Goal: Task Accomplishment & Management: Complete application form

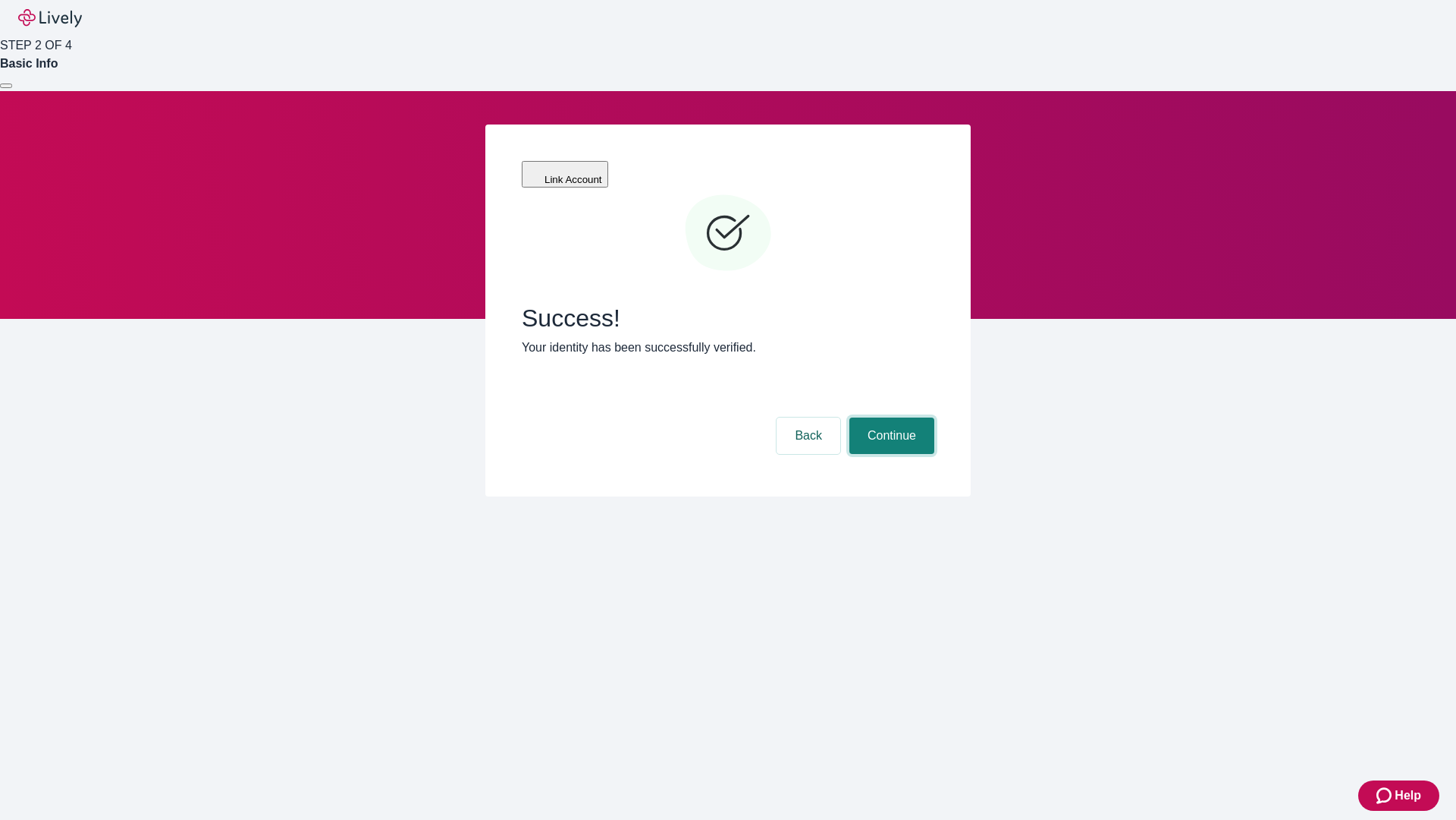
click at [889, 417] on button "Continue" at bounding box center [892, 436] width 85 height 36
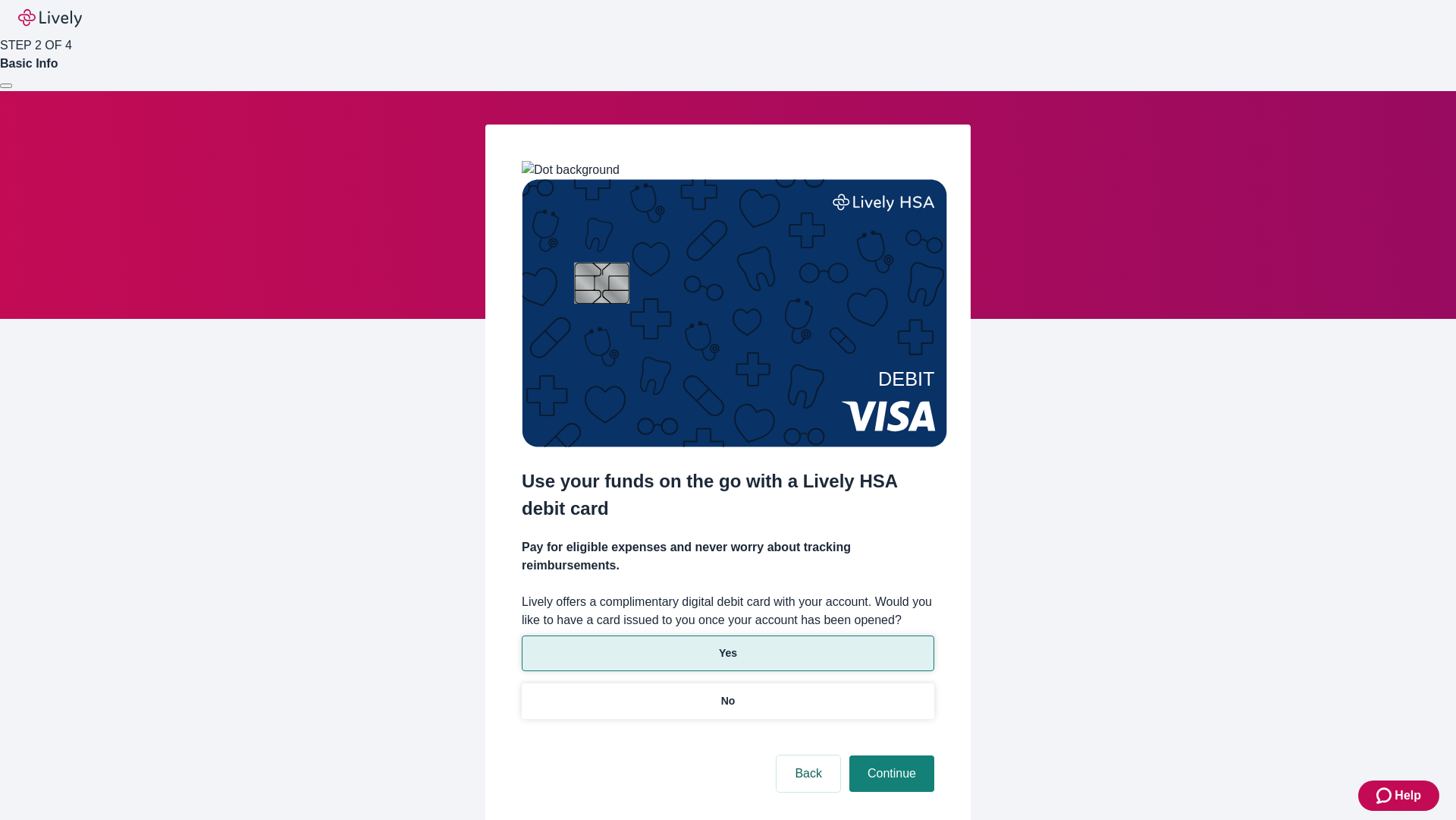
click at [728, 645] on p "Yes" at bounding box center [728, 653] width 18 height 16
click at [889, 755] on button "Continue" at bounding box center [892, 773] width 85 height 36
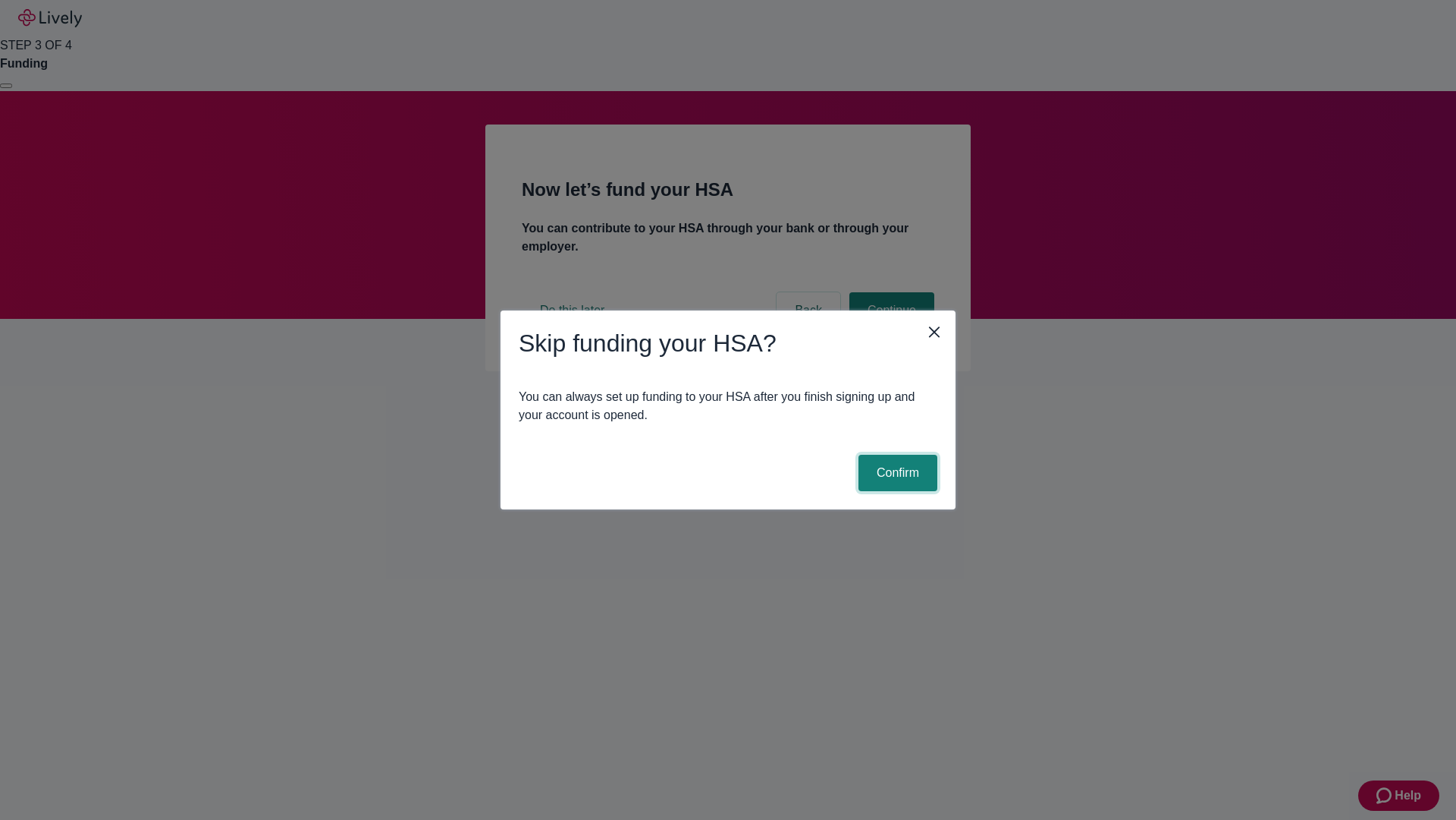
click at [896, 473] on button "Confirm" at bounding box center [898, 473] width 79 height 36
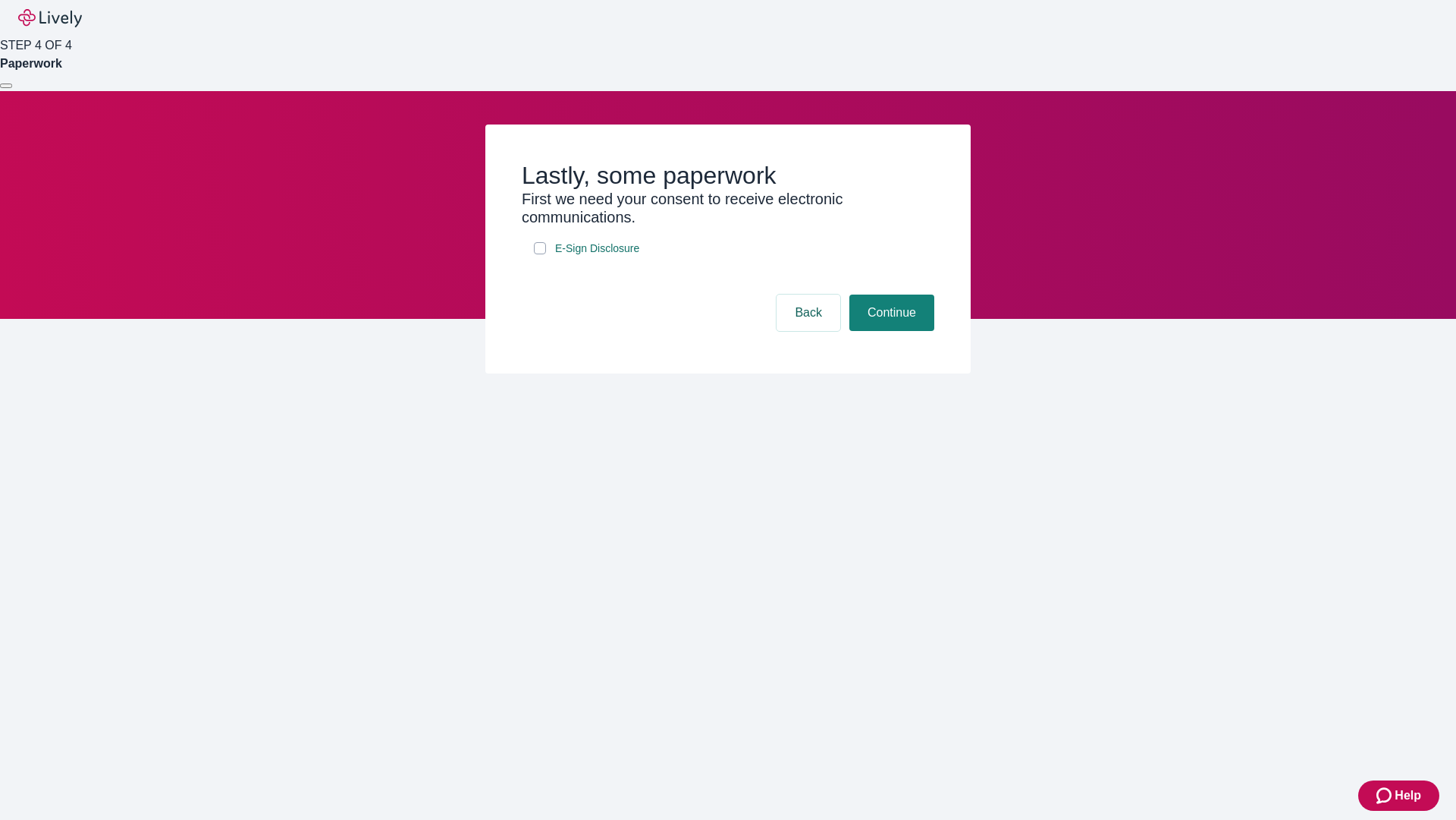
click at [540, 254] on input "E-Sign Disclosure" at bounding box center [540, 248] width 12 height 12
checkbox input "true"
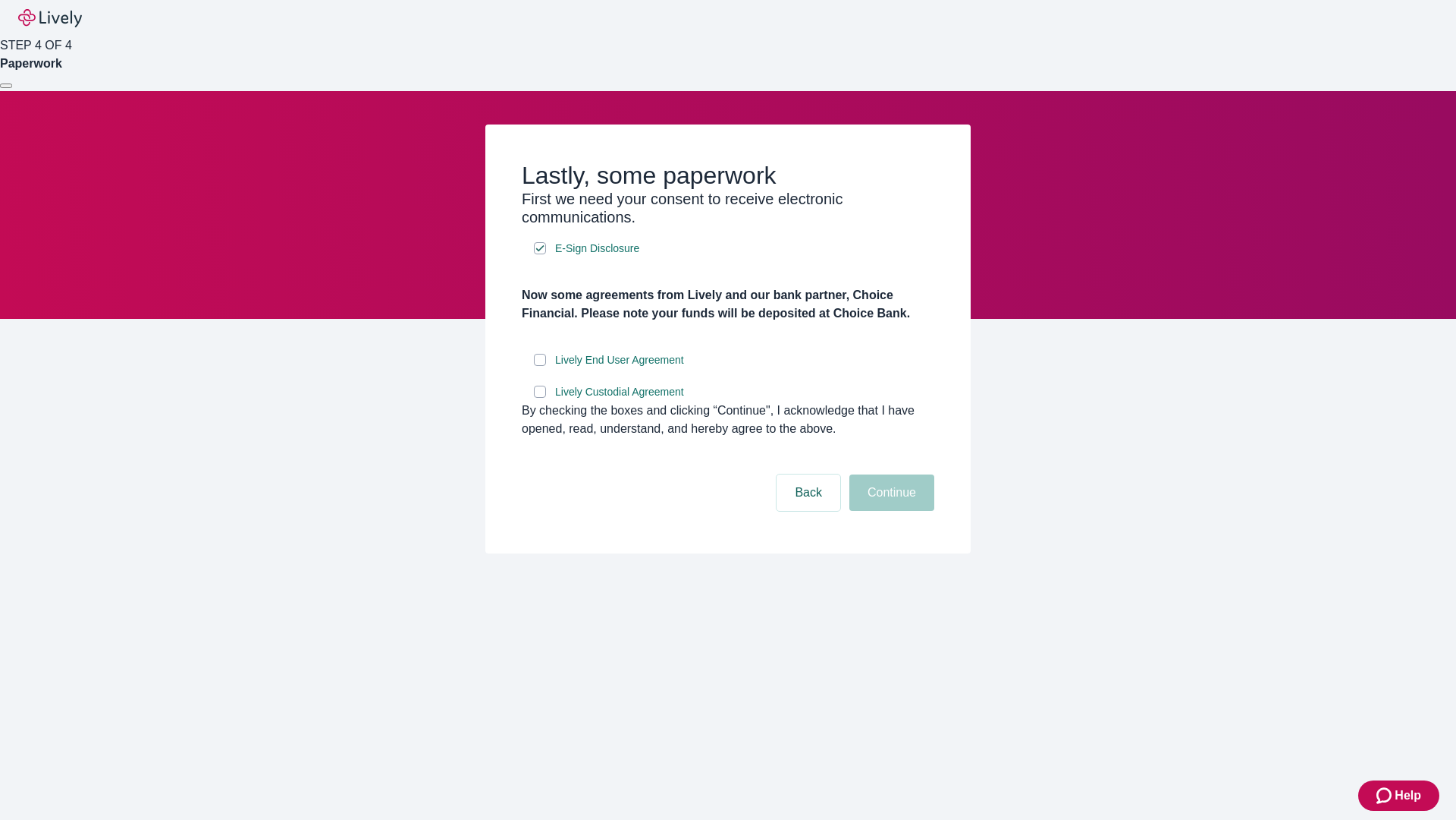
click at [540, 366] on input "Lively End User Agreement" at bounding box center [540, 359] width 12 height 12
checkbox input "true"
click at [540, 398] on input "Lively Custodial Agreement" at bounding box center [540, 391] width 12 height 12
checkbox input "true"
click at [889, 511] on button "Continue" at bounding box center [892, 492] width 85 height 36
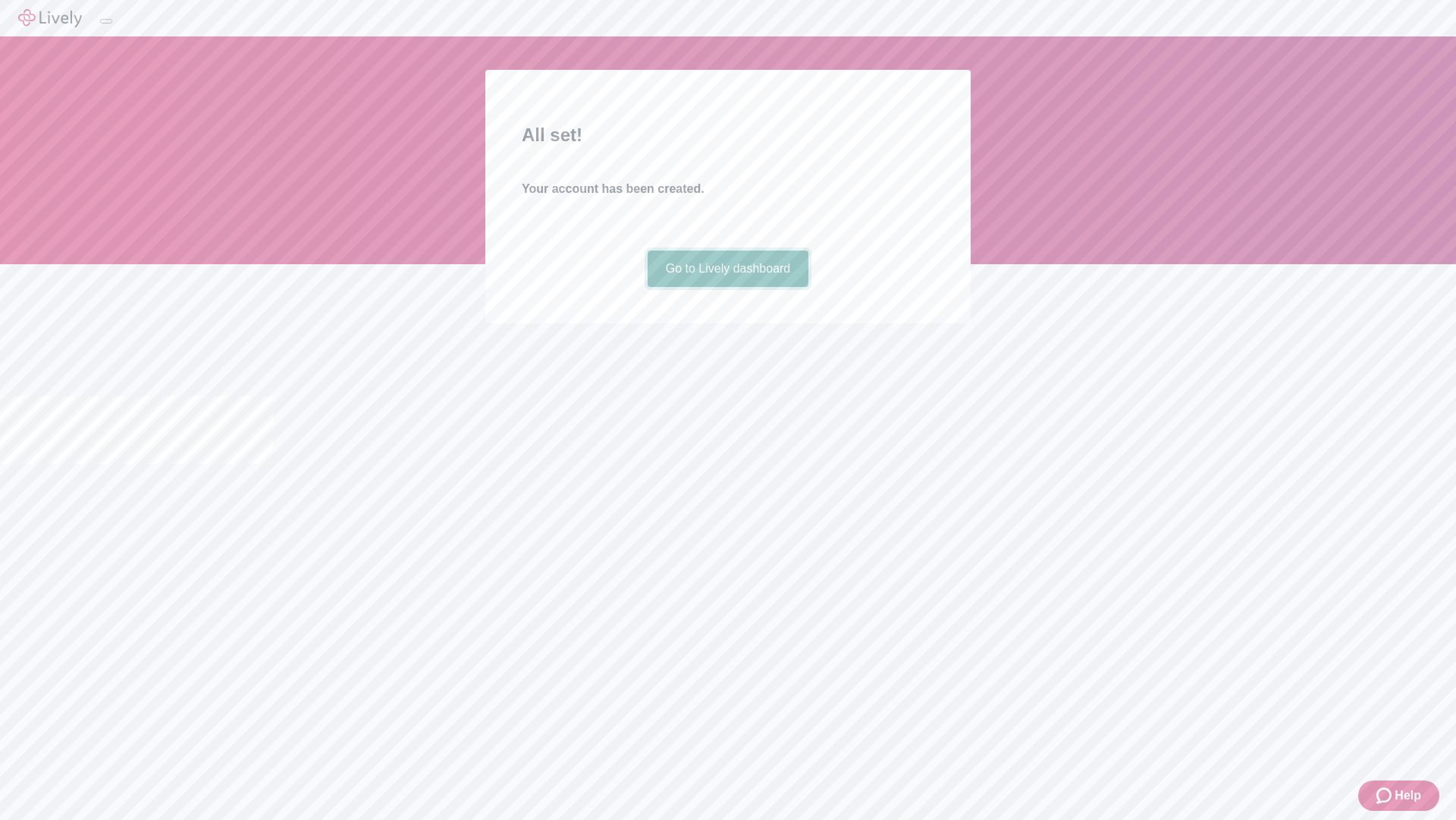
click at [728, 287] on link "Go to Lively dashboard" at bounding box center [728, 269] width 162 height 36
